Goal: Task Accomplishment & Management: Manage account settings

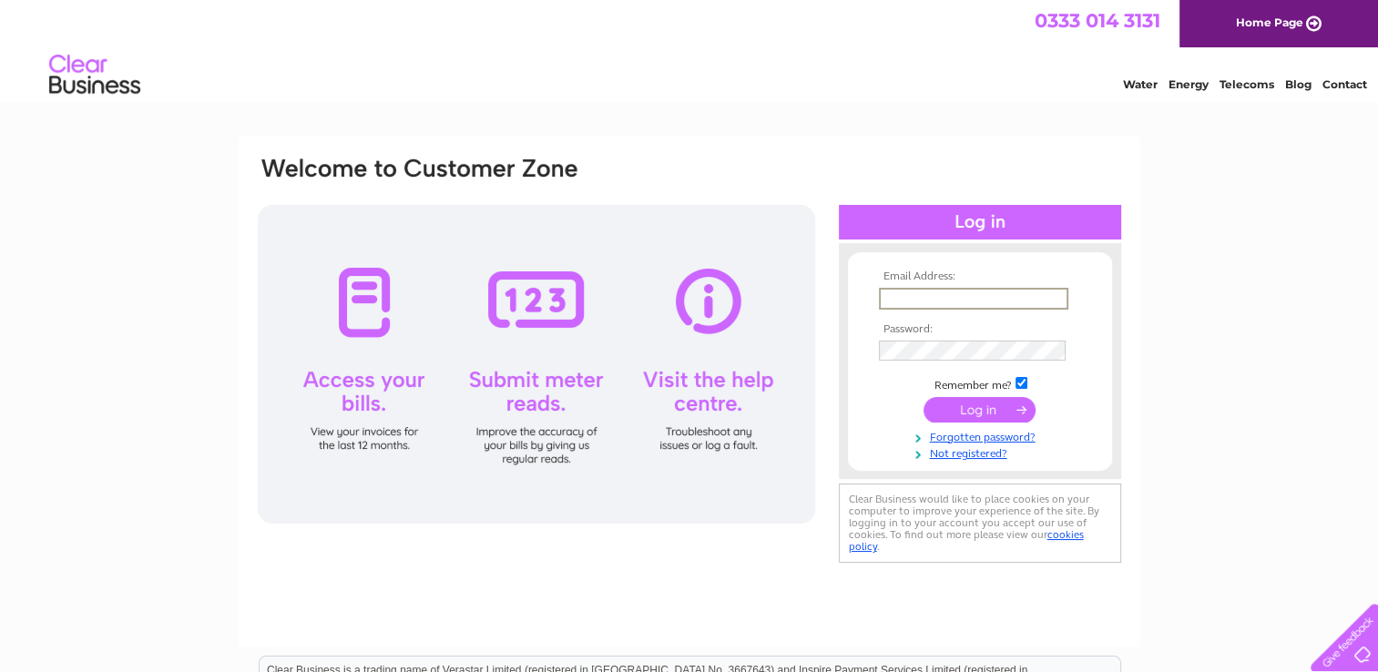
click at [1020, 297] on input "text" at bounding box center [973, 299] width 189 height 22
type input "shona.potts@shepherd.co.uk"
click at [924, 396] on input "submit" at bounding box center [980, 409] width 112 height 26
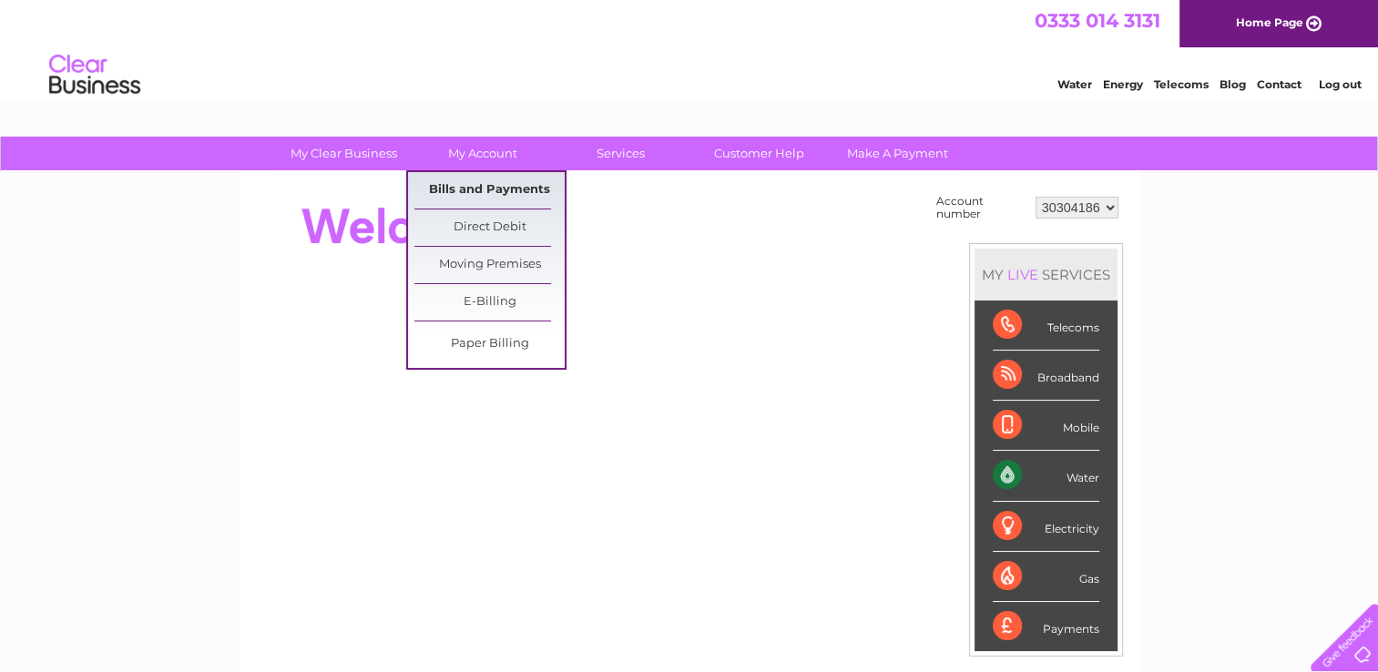
click at [503, 179] on link "Bills and Payments" at bounding box center [489, 190] width 150 height 36
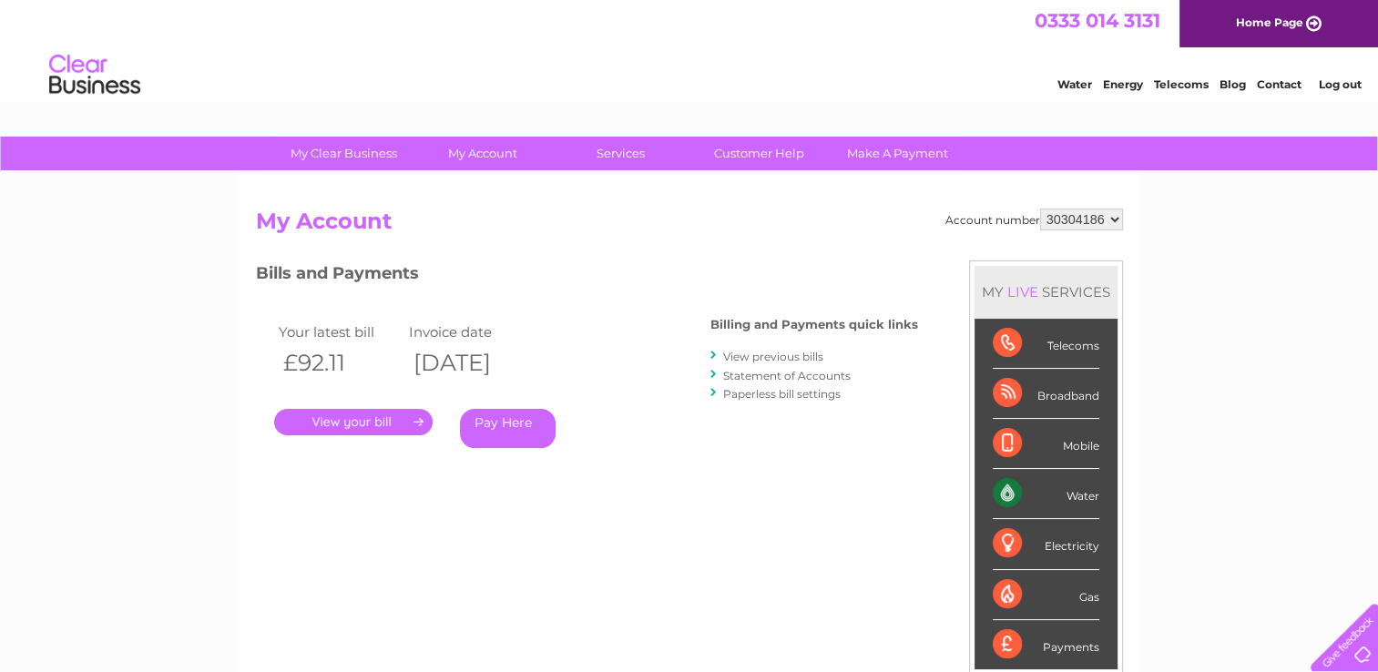
click at [362, 422] on link "." at bounding box center [353, 422] width 158 height 26
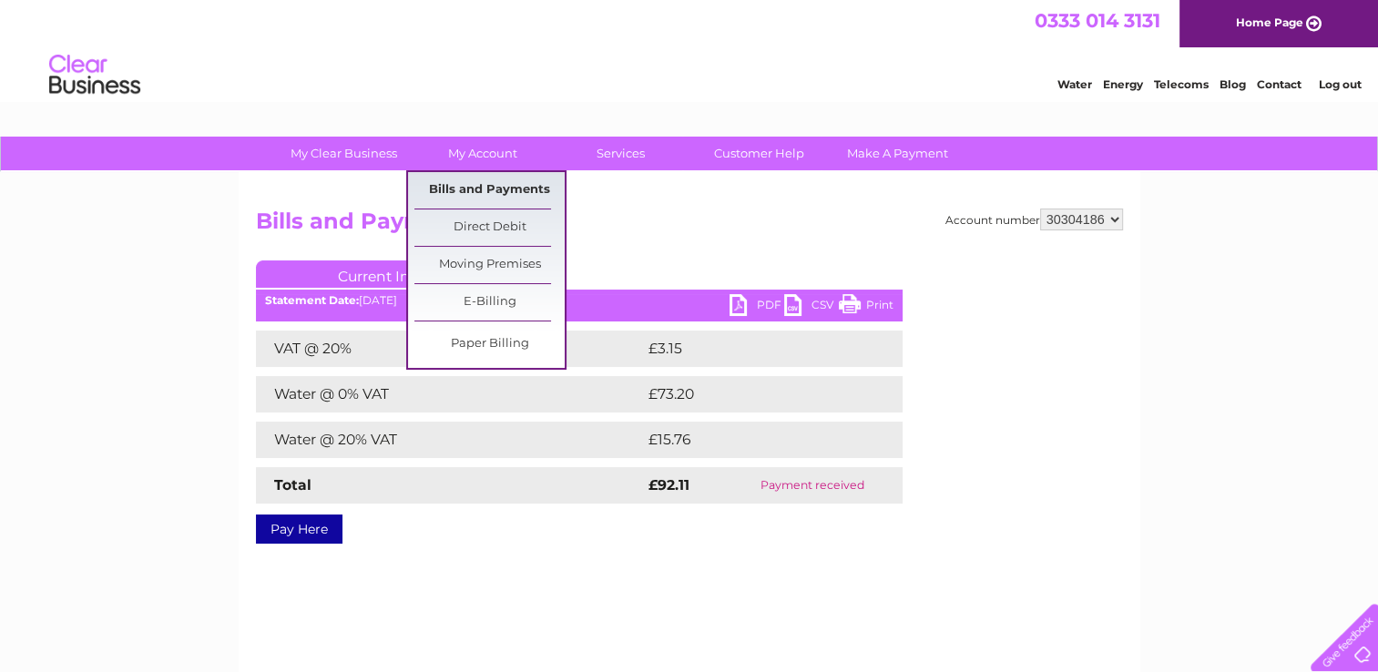
click at [482, 199] on link "Bills and Payments" at bounding box center [489, 190] width 150 height 36
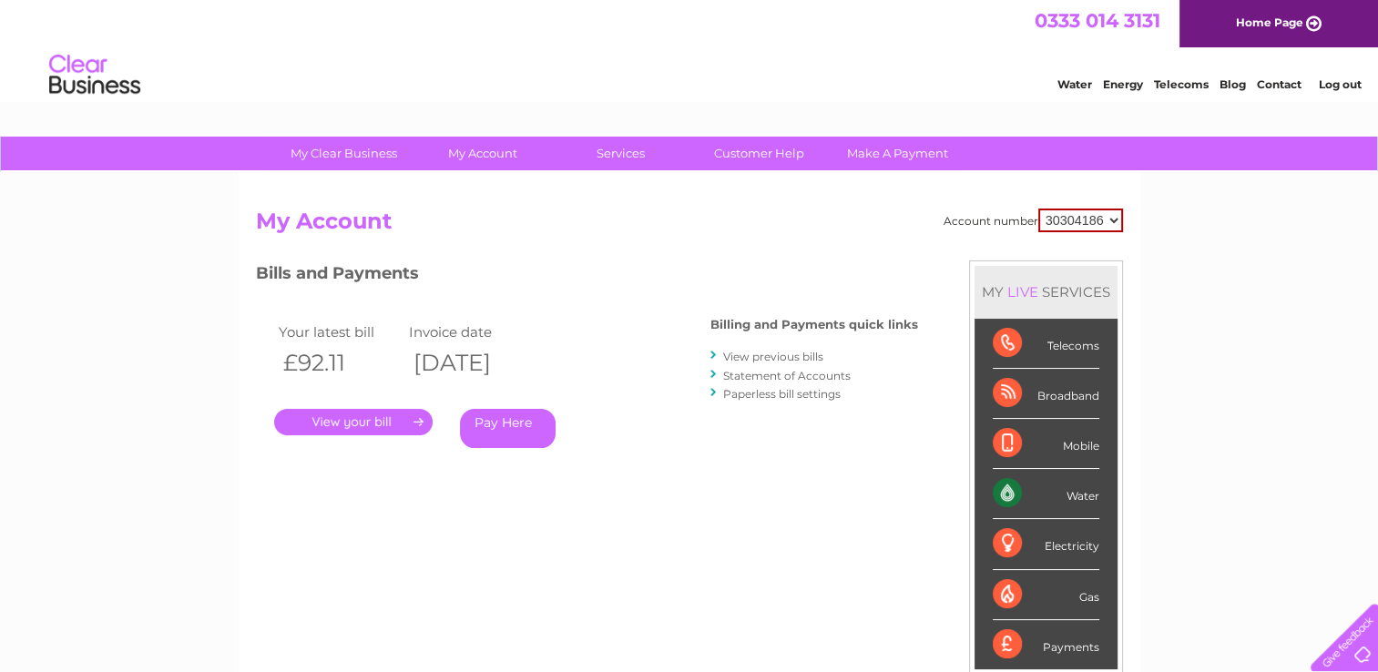
click at [1102, 222] on select "30304186" at bounding box center [1080, 221] width 85 height 24
click at [808, 374] on link "Statement of Accounts" at bounding box center [787, 376] width 128 height 14
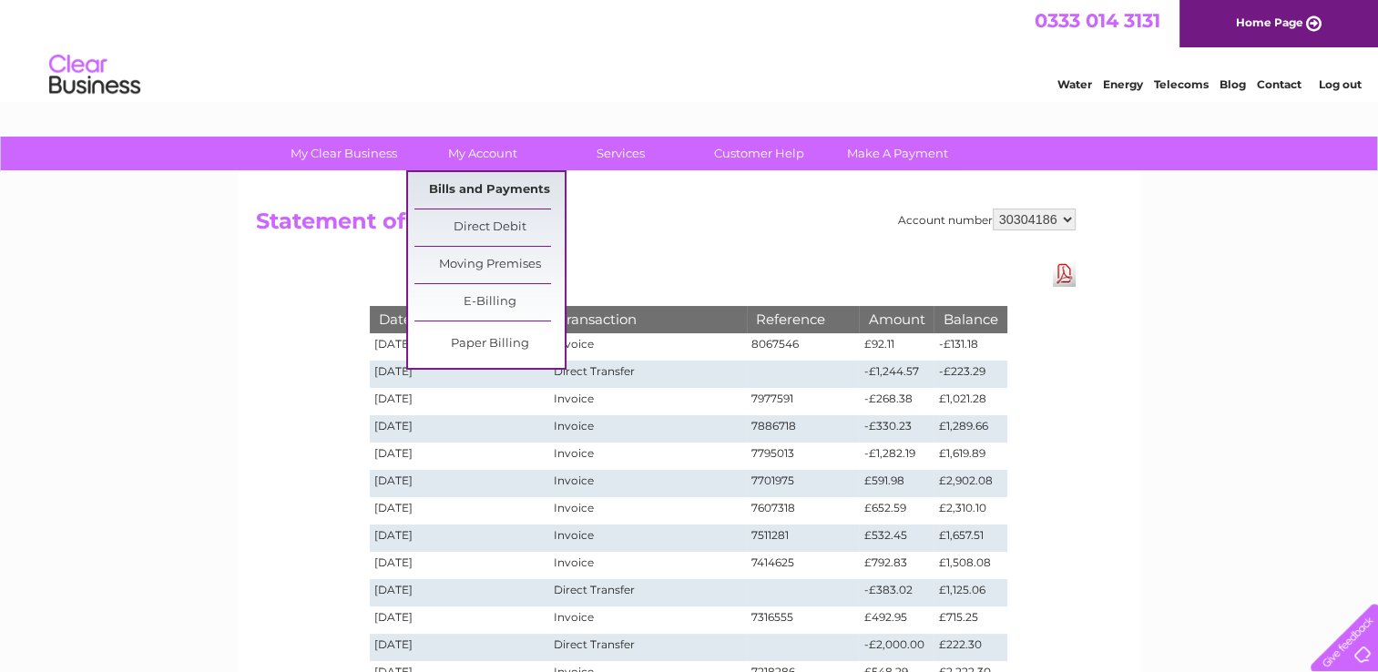
click at [479, 192] on link "Bills and Payments" at bounding box center [489, 190] width 150 height 36
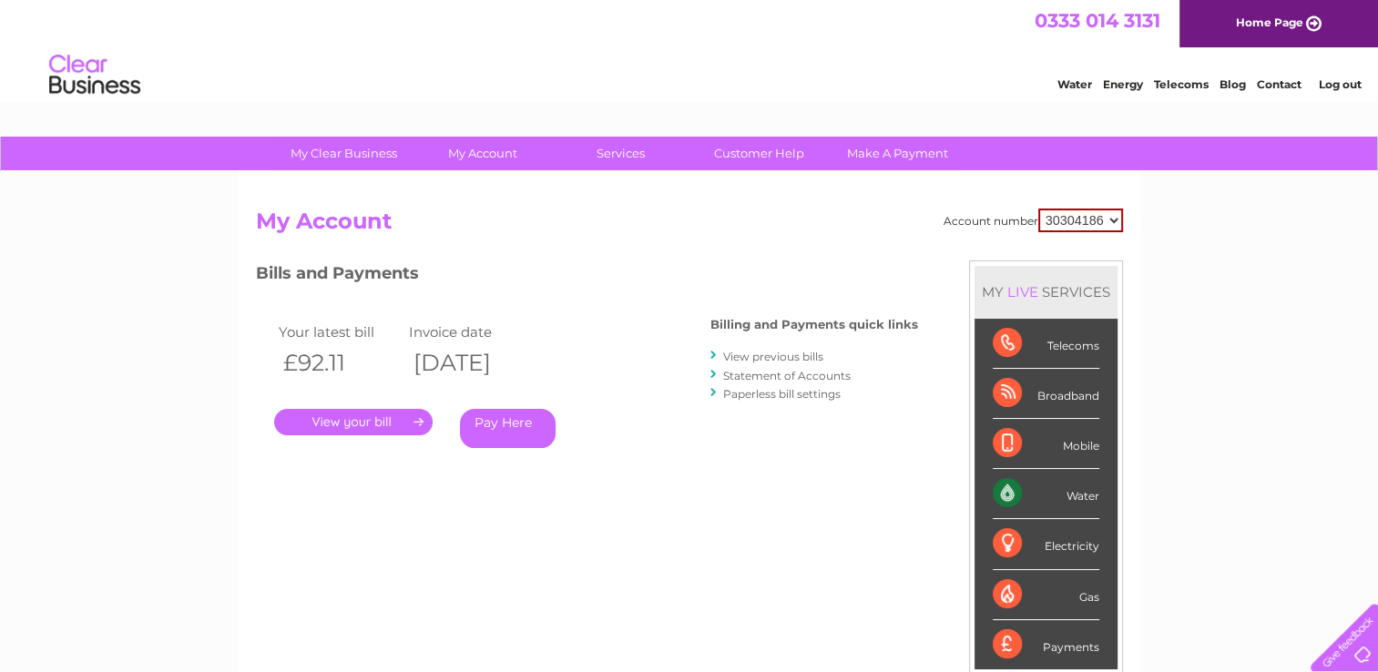
click at [364, 422] on link "." at bounding box center [353, 422] width 158 height 26
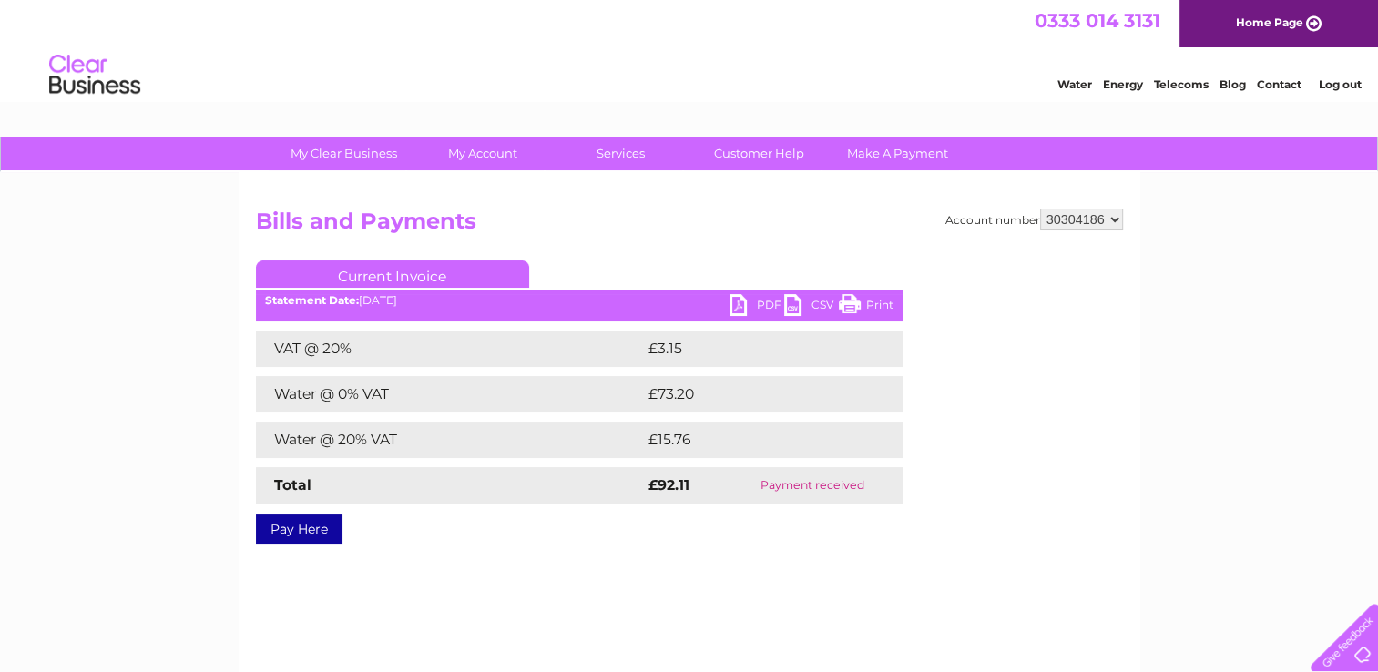
click at [758, 308] on link "PDF" at bounding box center [757, 307] width 55 height 26
